Goal: Use online tool/utility: Use online tool/utility

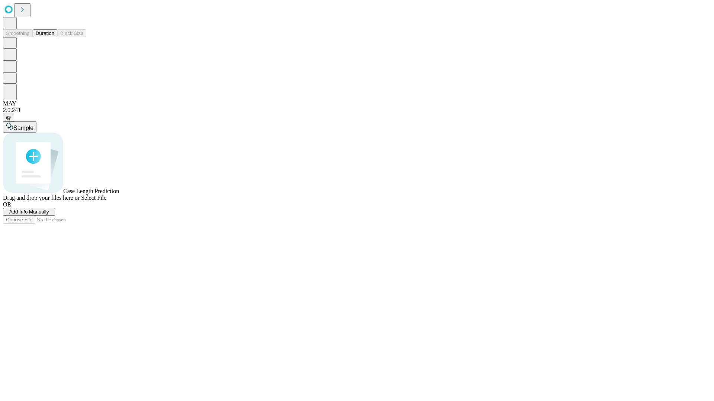
click at [54, 37] on button "Duration" at bounding box center [45, 33] width 25 height 8
click at [33, 125] on span "Sample" at bounding box center [23, 128] width 20 height 6
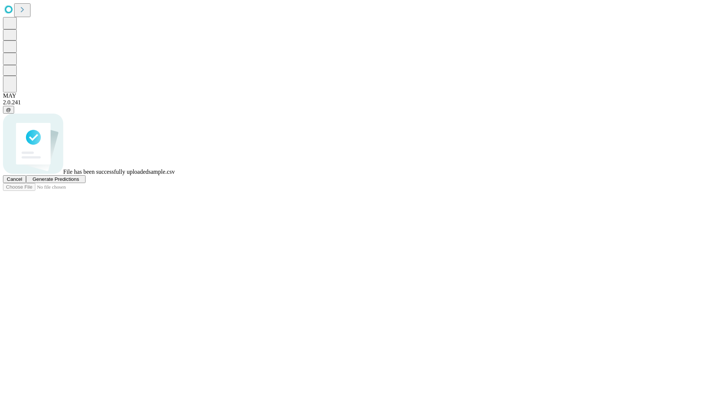
click at [79, 182] on span "Generate Predictions" at bounding box center [55, 180] width 46 height 6
